Goal: Find specific page/section: Find specific page/section

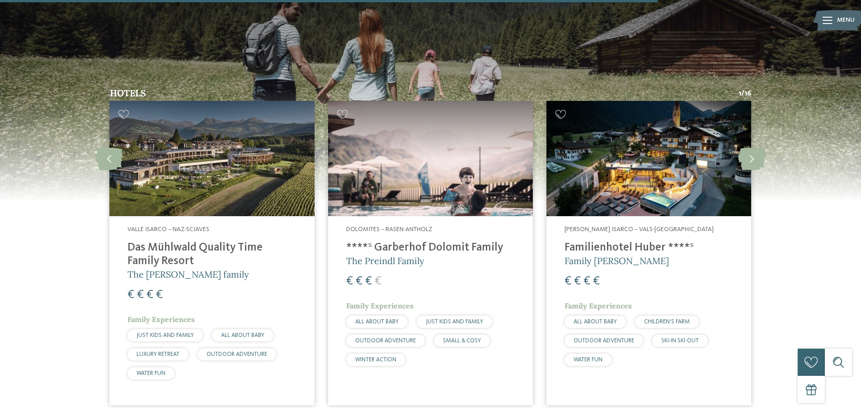
scroll to position [1478, 0]
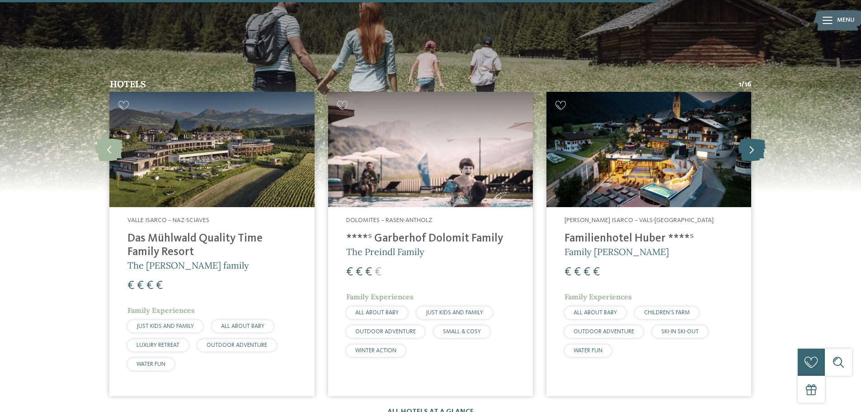
click at [759, 138] on icon at bounding box center [752, 149] width 28 height 23
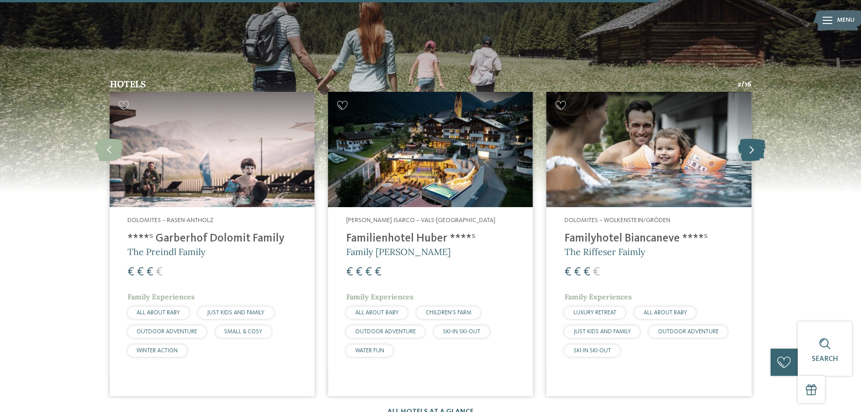
click at [759, 138] on icon at bounding box center [752, 149] width 28 height 23
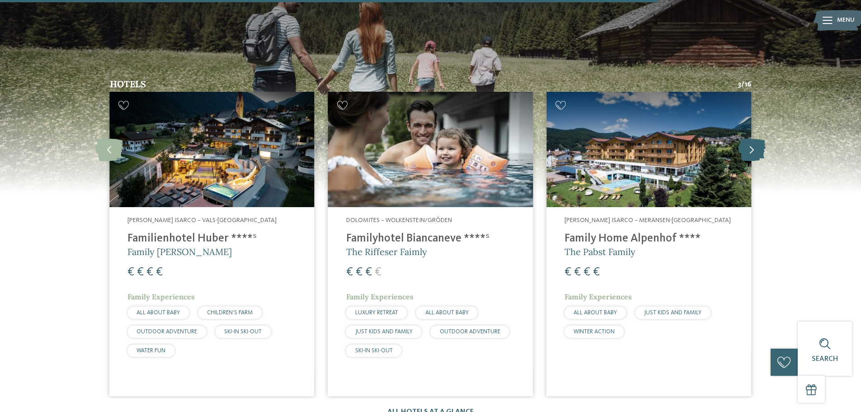
click at [759, 138] on icon at bounding box center [752, 149] width 28 height 23
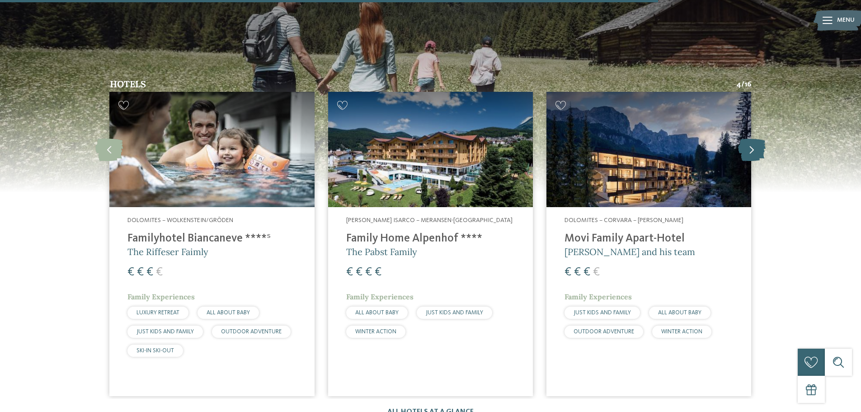
click at [759, 138] on icon at bounding box center [752, 149] width 28 height 23
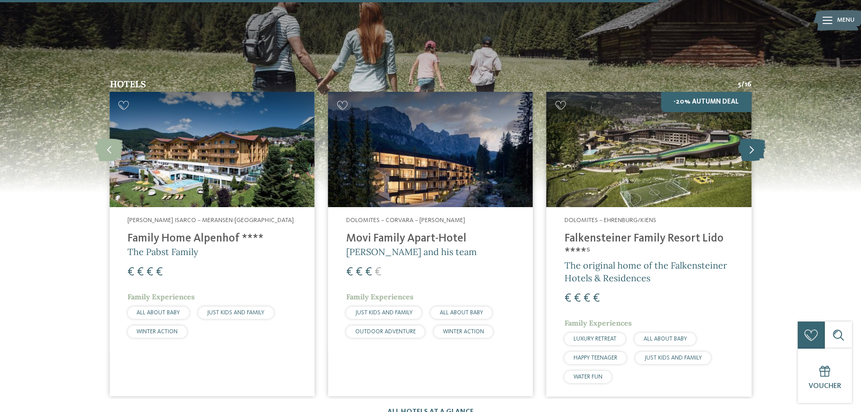
click at [759, 138] on icon at bounding box center [752, 149] width 28 height 23
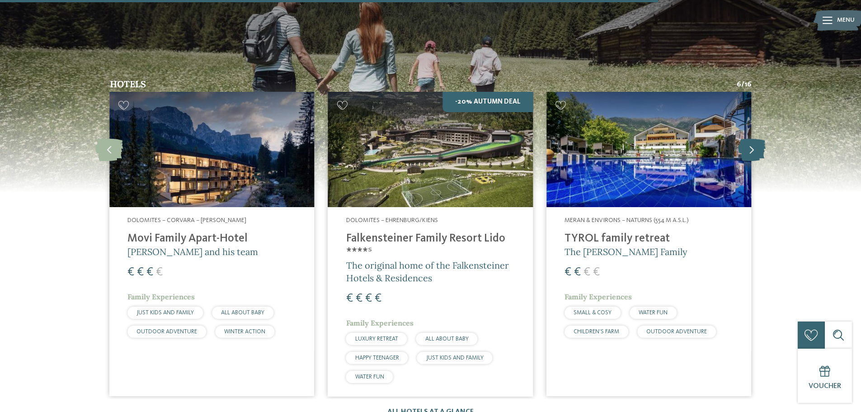
click at [759, 138] on icon at bounding box center [752, 149] width 28 height 23
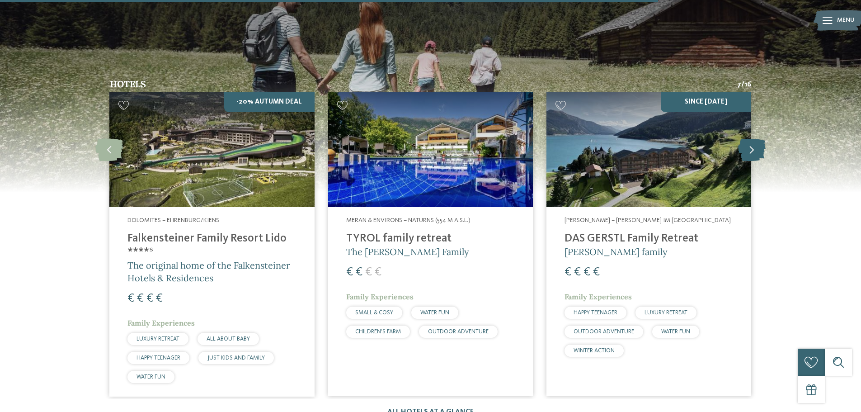
click at [759, 138] on icon at bounding box center [752, 149] width 28 height 23
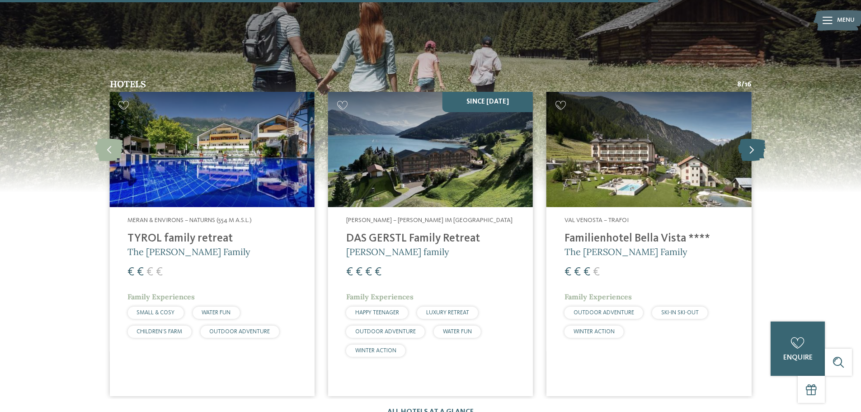
click at [759, 138] on icon at bounding box center [752, 149] width 28 height 23
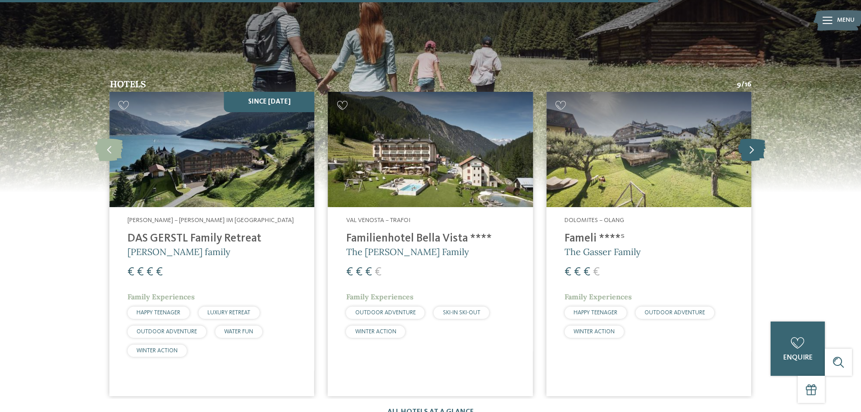
click at [759, 138] on icon at bounding box center [752, 149] width 28 height 23
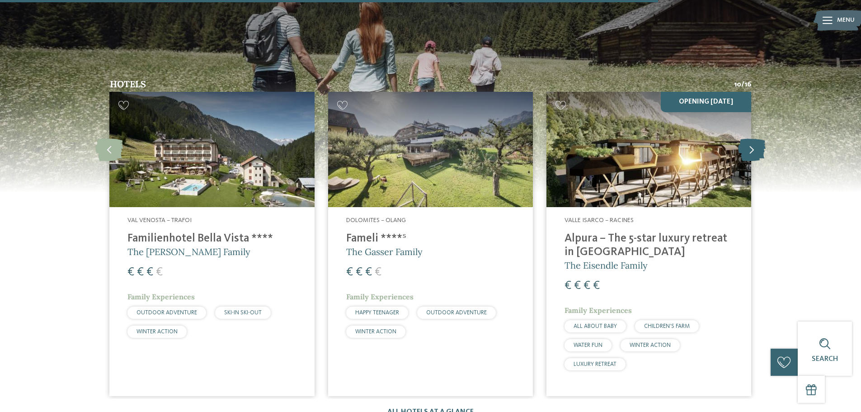
click at [759, 138] on icon at bounding box center [752, 149] width 28 height 23
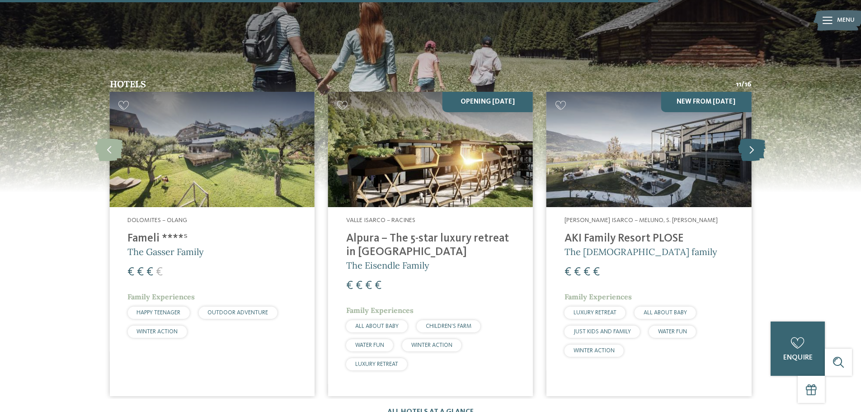
click at [759, 138] on icon at bounding box center [752, 149] width 28 height 23
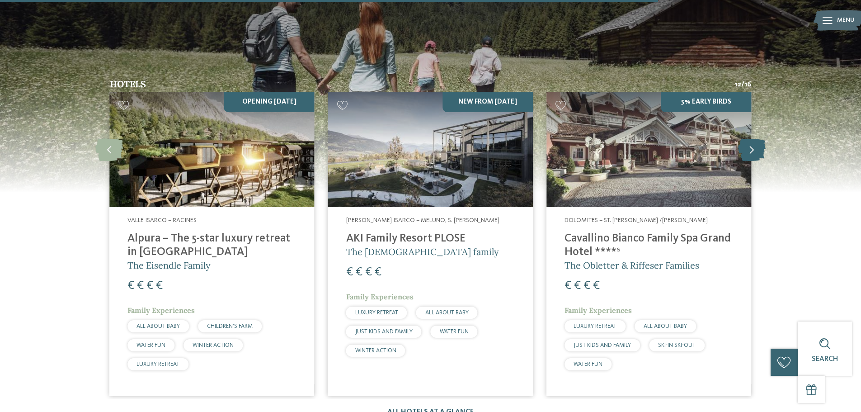
click at [759, 138] on icon at bounding box center [752, 149] width 28 height 23
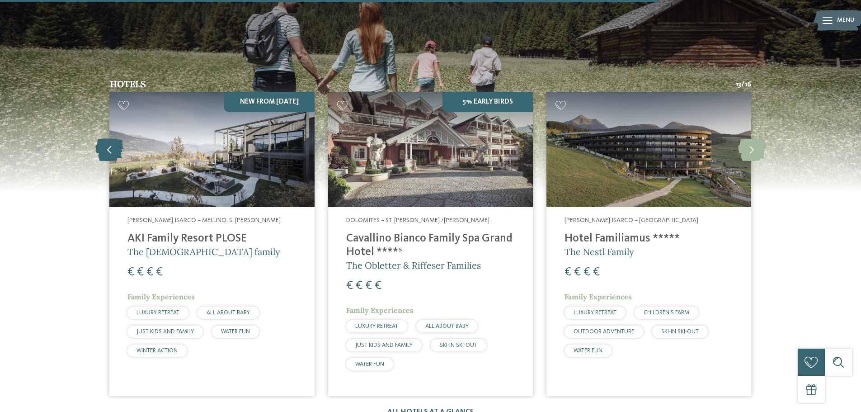
click at [109, 138] on icon at bounding box center [109, 149] width 28 height 23
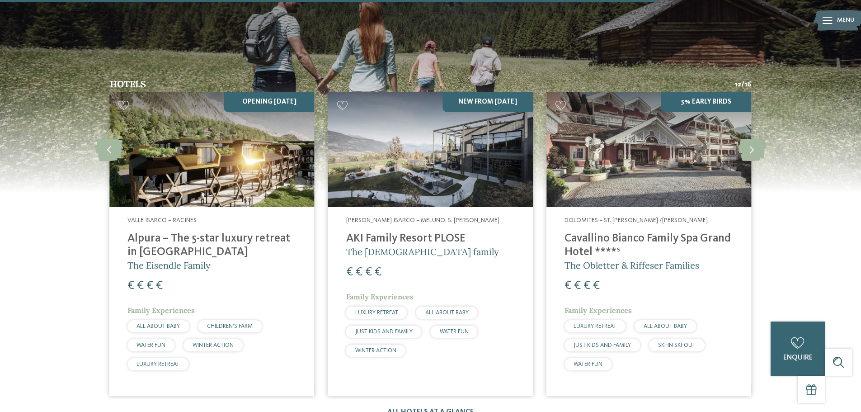
click at [154, 217] on span "Valle Isarco – Racines" at bounding box center [161, 220] width 69 height 6
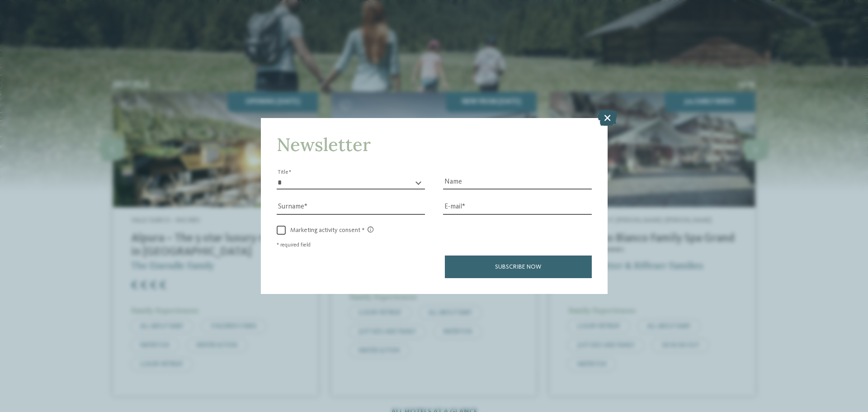
click at [607, 116] on icon at bounding box center [607, 118] width 19 height 16
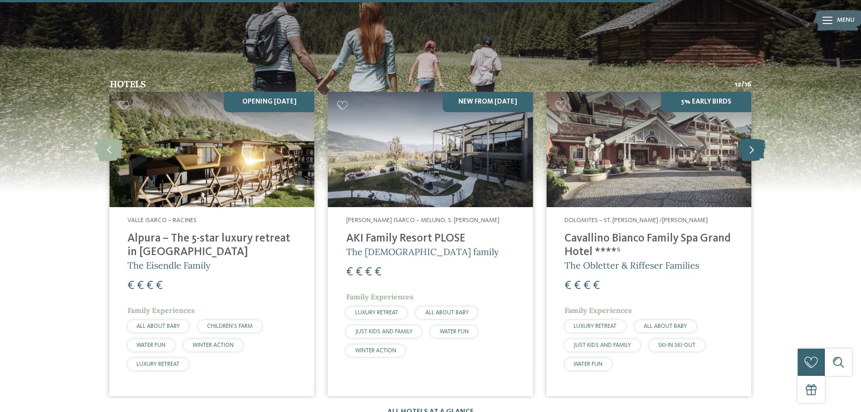
click at [746, 138] on icon at bounding box center [752, 149] width 28 height 23
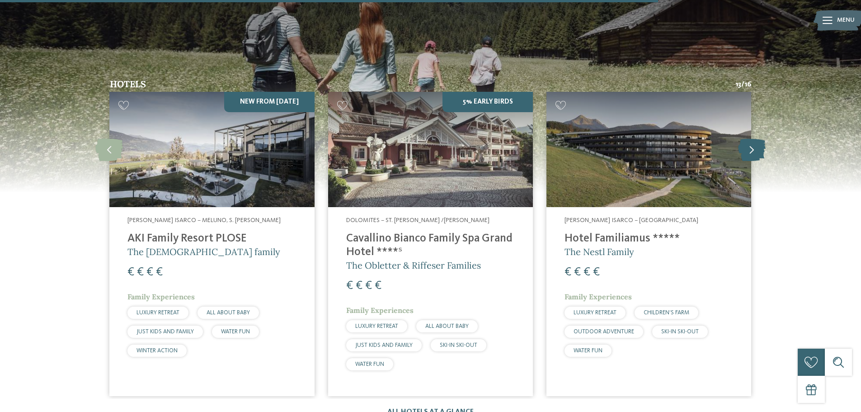
click at [746, 138] on icon at bounding box center [752, 149] width 28 height 23
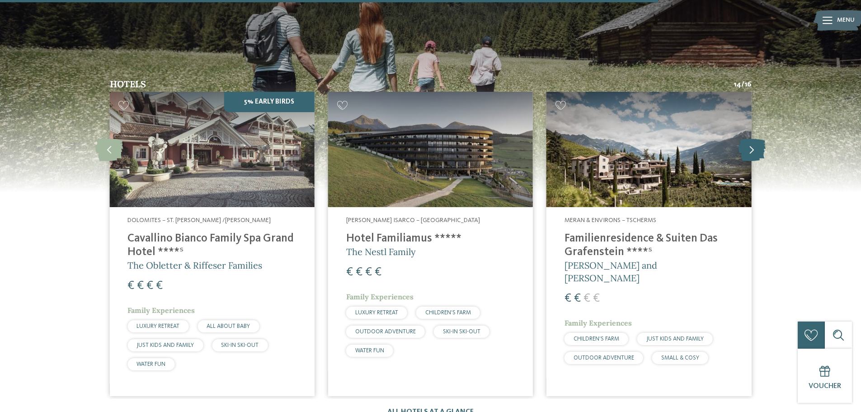
click at [746, 138] on icon at bounding box center [752, 149] width 28 height 23
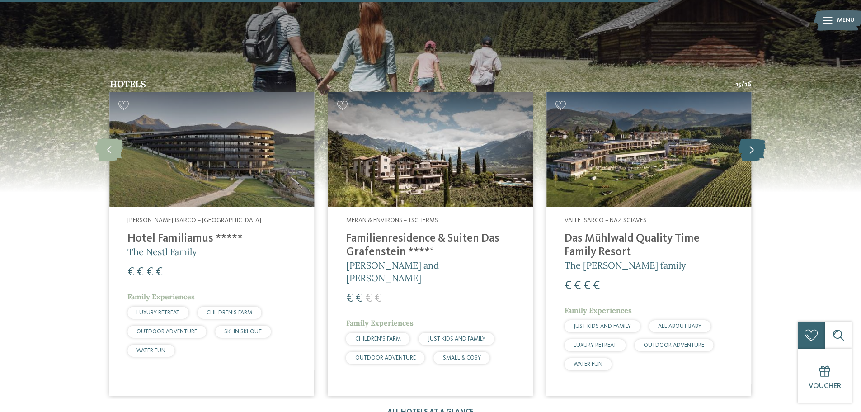
click at [746, 138] on icon at bounding box center [752, 149] width 28 height 23
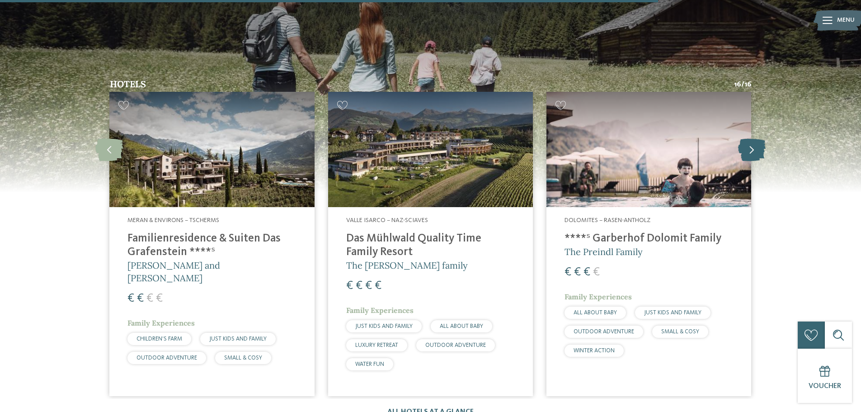
click at [746, 138] on icon at bounding box center [752, 149] width 28 height 23
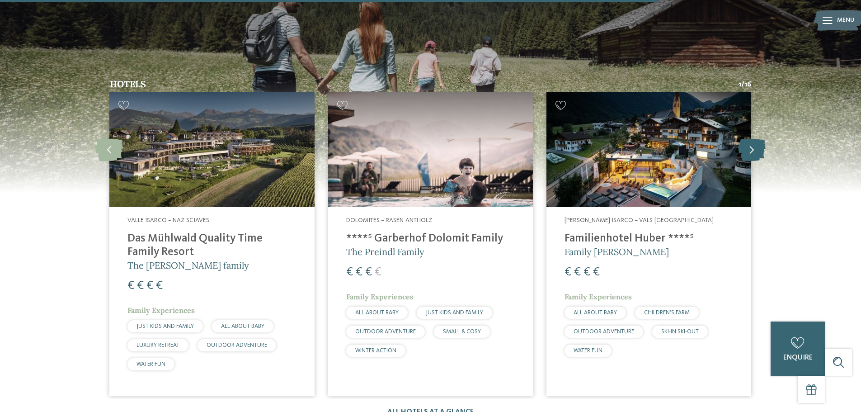
click at [748, 138] on icon at bounding box center [752, 149] width 28 height 23
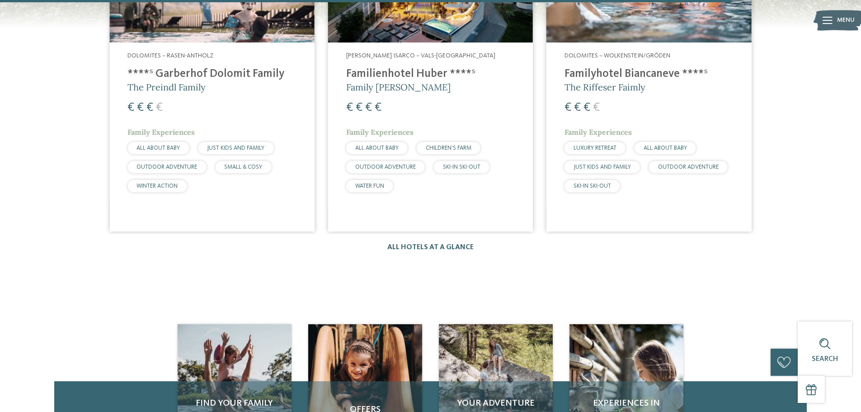
scroll to position [1643, 0]
click at [452, 243] on link "All hotels at a glance" at bounding box center [430, 246] width 86 height 7
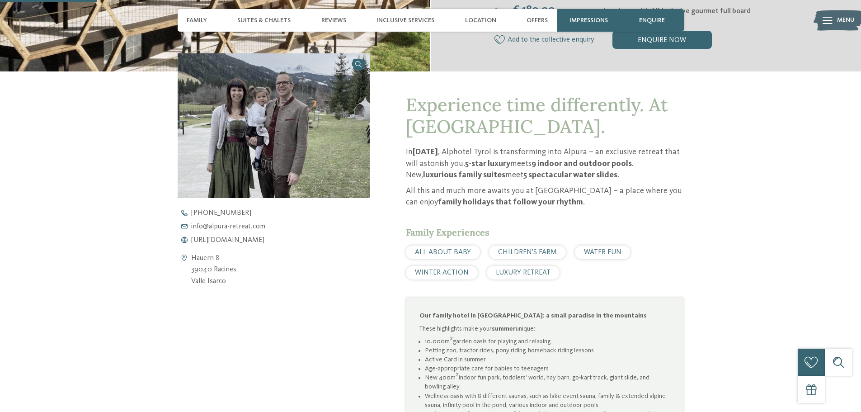
scroll to position [319, 0]
drag, startPoint x: 228, startPoint y: 262, endPoint x: 188, endPoint y: 229, distance: 51.3
click at [188, 229] on div "Hauern 8 39040 Racines [PERSON_NAME][GEOGRAPHIC_DATA] [PHONE_NUMBER] info@ no-s…" at bounding box center [274, 248] width 193 height 78
click at [205, 252] on address "Hauern 8 39040 Racines [PERSON_NAME][GEOGRAPHIC_DATA]" at bounding box center [213, 269] width 45 height 35
click at [213, 252] on address "Hauern 8 39040 Racines [PERSON_NAME][GEOGRAPHIC_DATA]" at bounding box center [213, 269] width 45 height 35
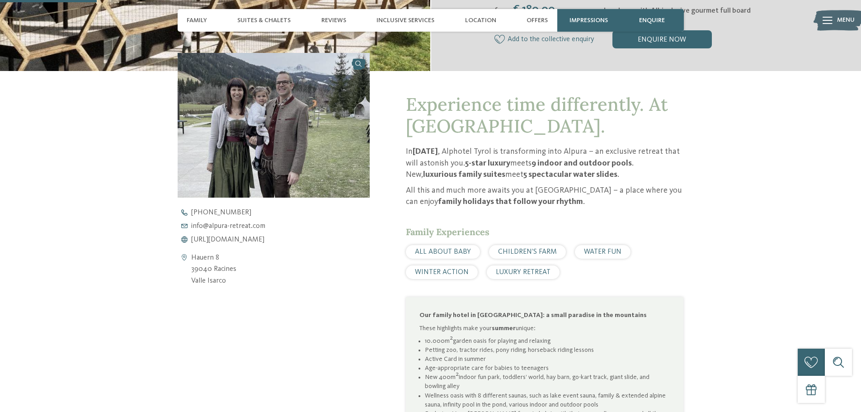
click at [213, 252] on address "Hauern 8 39040 Racines [PERSON_NAME][GEOGRAPHIC_DATA]" at bounding box center [213, 269] width 45 height 35
drag, startPoint x: 190, startPoint y: 239, endPoint x: 224, endPoint y: 260, distance: 40.3
click at [224, 260] on div "Hauern 8 39040 Racines [PERSON_NAME][GEOGRAPHIC_DATA]" at bounding box center [274, 269] width 193 height 35
copy div "Hauern 8 39040 Racines [PERSON_NAME] Isarco"
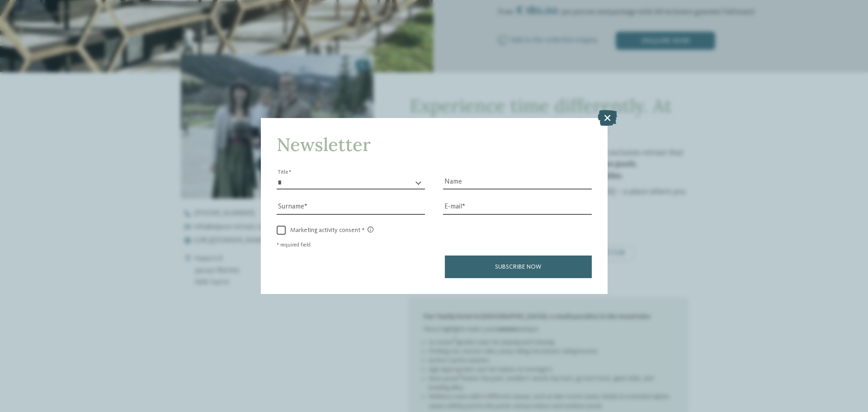
click at [613, 113] on icon at bounding box center [607, 118] width 19 height 16
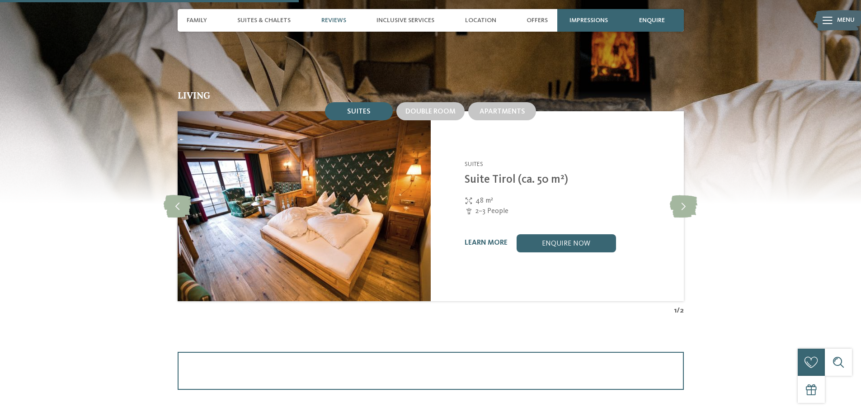
scroll to position [1004, 0]
click at [678, 194] on icon at bounding box center [684, 205] width 28 height 23
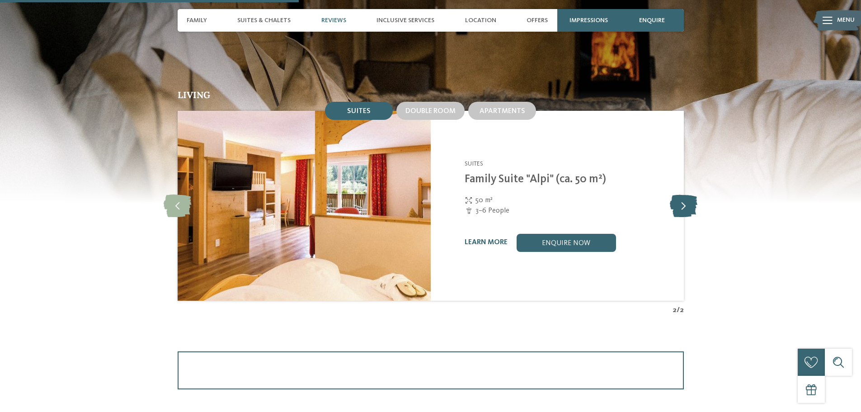
click at [678, 194] on icon at bounding box center [684, 205] width 28 height 23
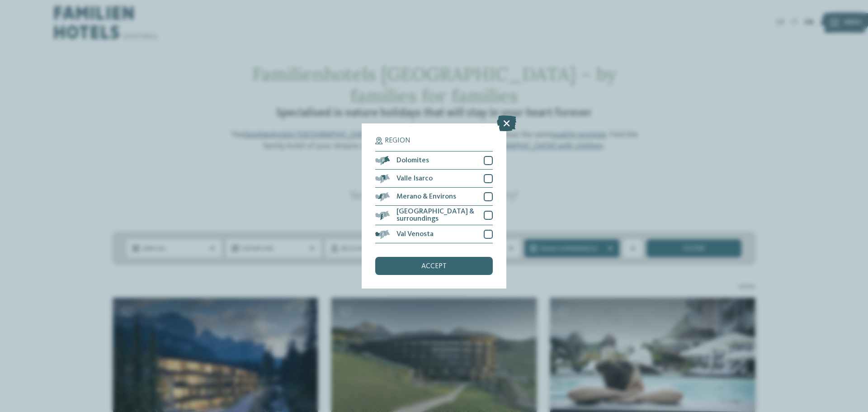
click at [506, 127] on icon at bounding box center [506, 123] width 19 height 16
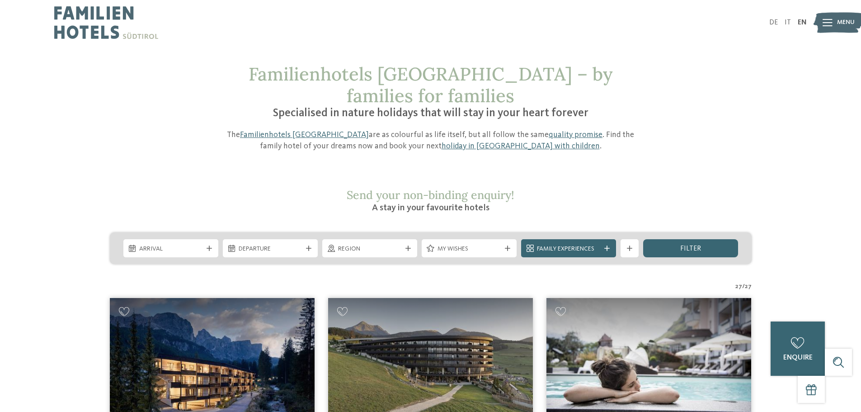
click at [80, 20] on img at bounding box center [106, 22] width 104 height 45
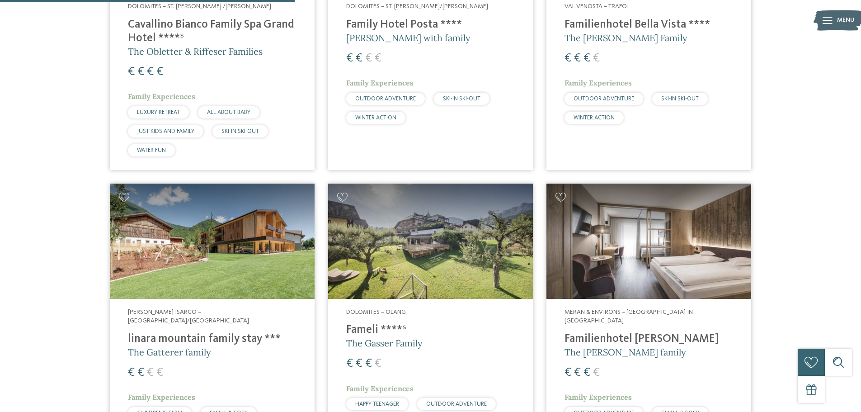
scroll to position [1044, 0]
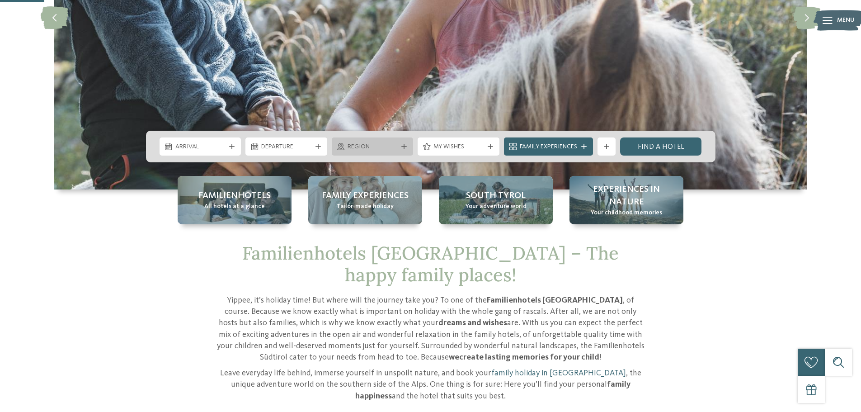
click at [405, 147] on icon at bounding box center [403, 146] width 5 height 5
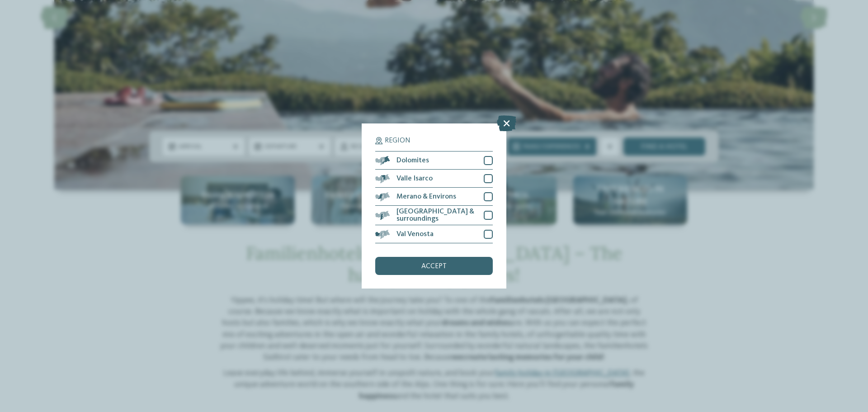
click at [505, 124] on icon at bounding box center [506, 123] width 19 height 16
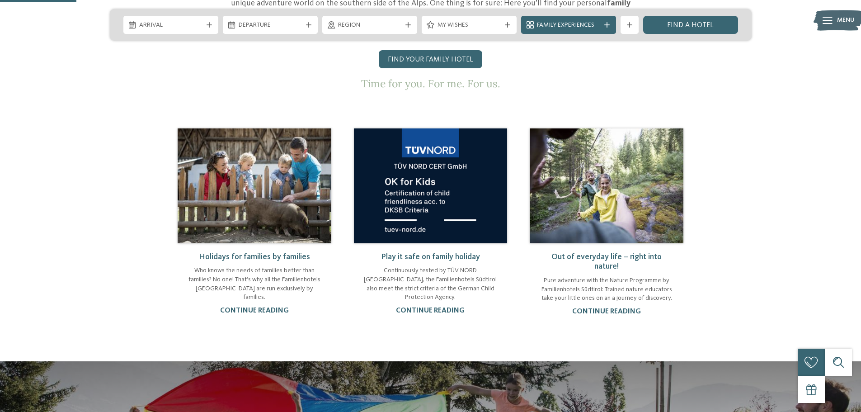
scroll to position [648, 0]
